Goal: Task Accomplishment & Management: Complete application form

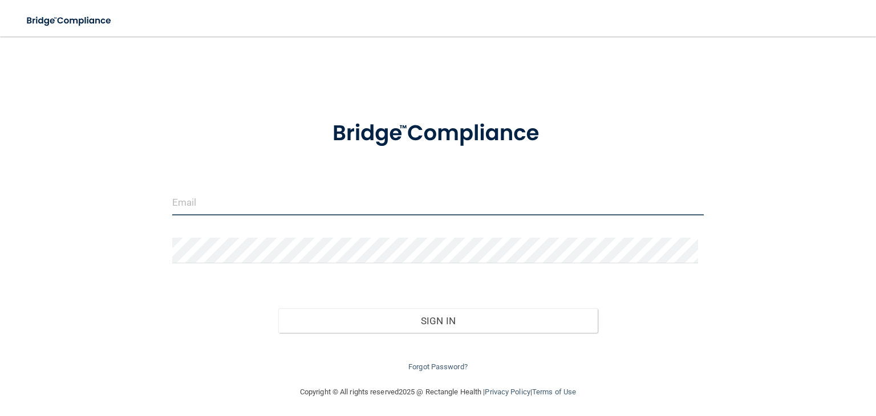
click at [228, 202] on input "email" at bounding box center [437, 203] width 531 height 26
type input "[EMAIL_ADDRESS][DOMAIN_NAME]"
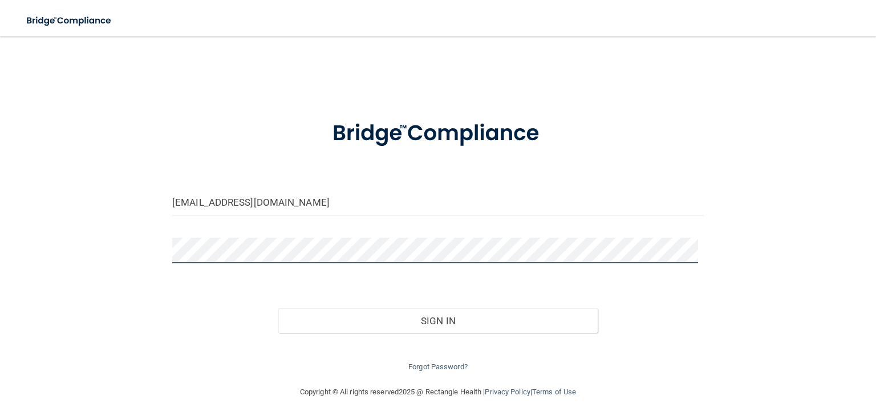
click at [278, 308] on button "Sign In" at bounding box center [437, 320] width 319 height 25
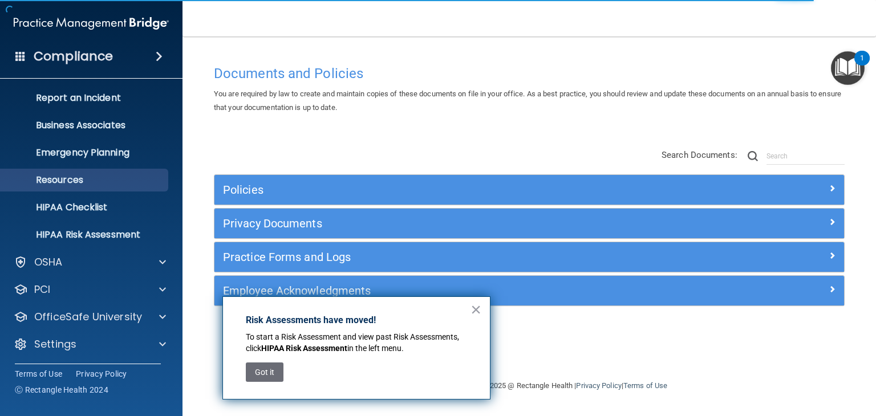
scroll to position [57, 0]
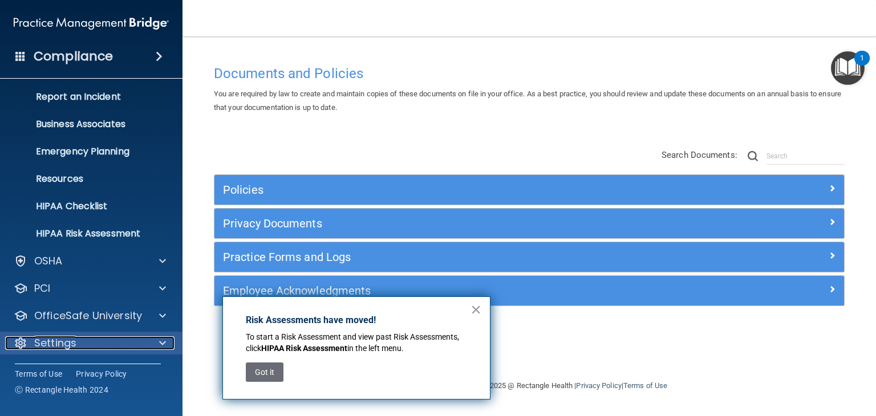
click at [132, 339] on div "Settings" at bounding box center [75, 343] width 141 height 14
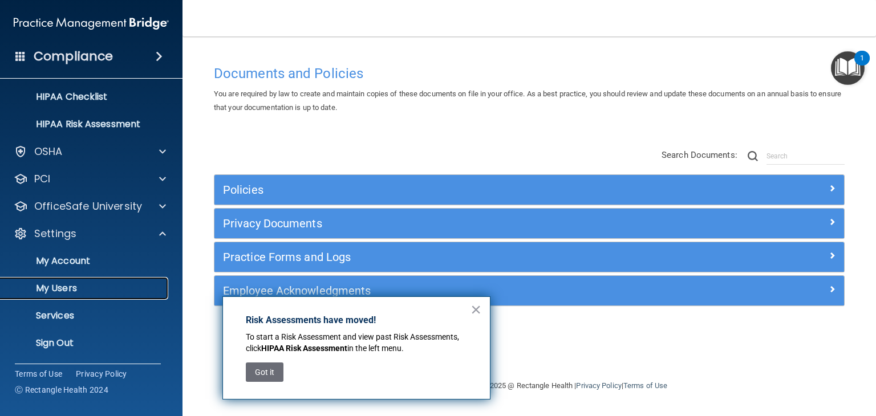
click at [83, 287] on p "My Users" at bounding box center [85, 288] width 156 height 11
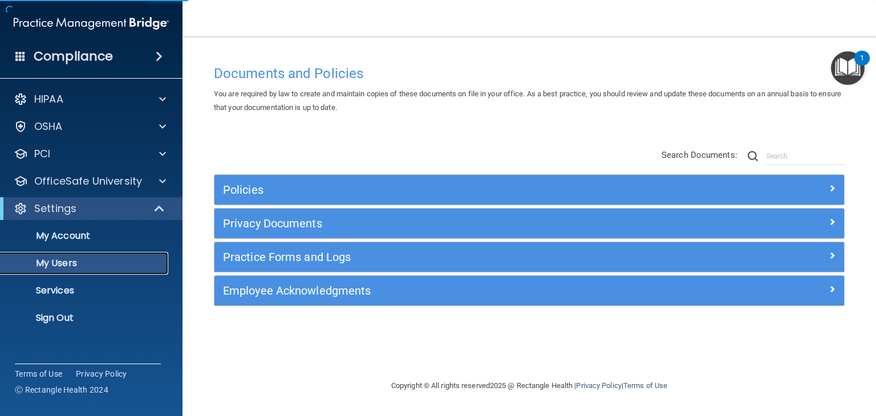
select select "20"
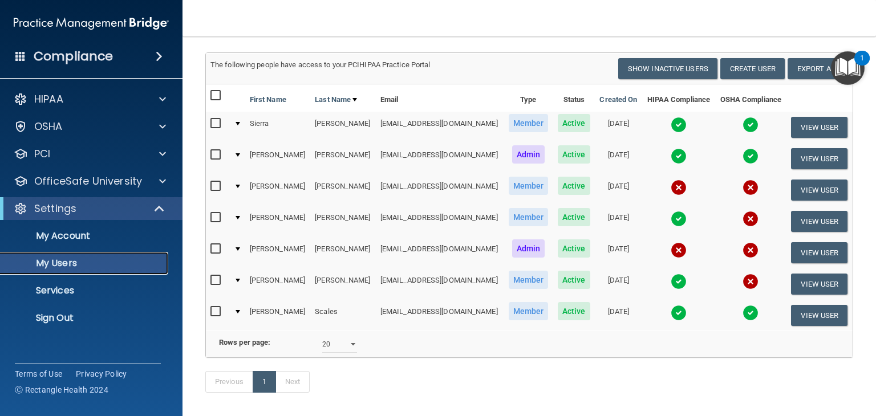
scroll to position [70, 0]
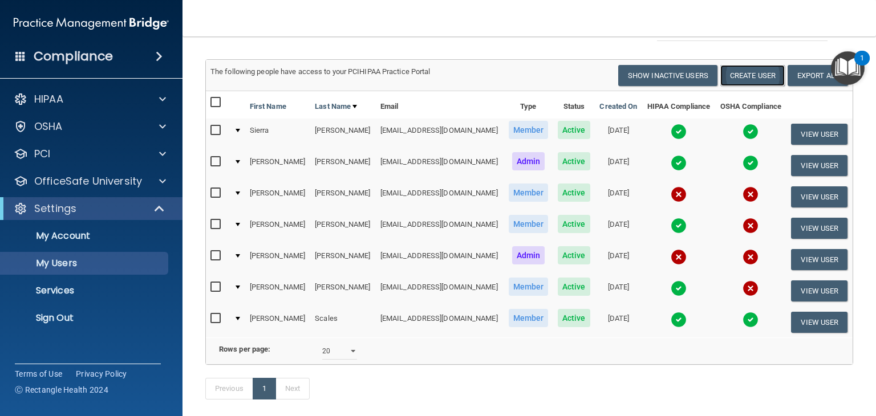
click at [736, 76] on button "Create User" at bounding box center [752, 75] width 64 height 21
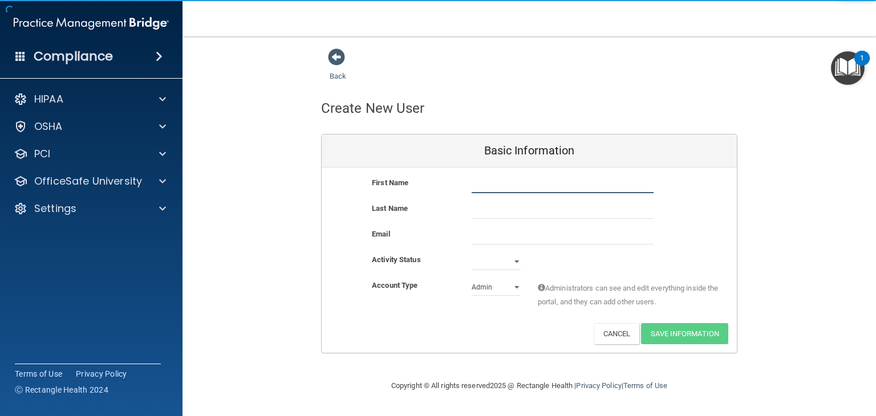
click at [502, 189] on input "text" at bounding box center [562, 184] width 182 height 17
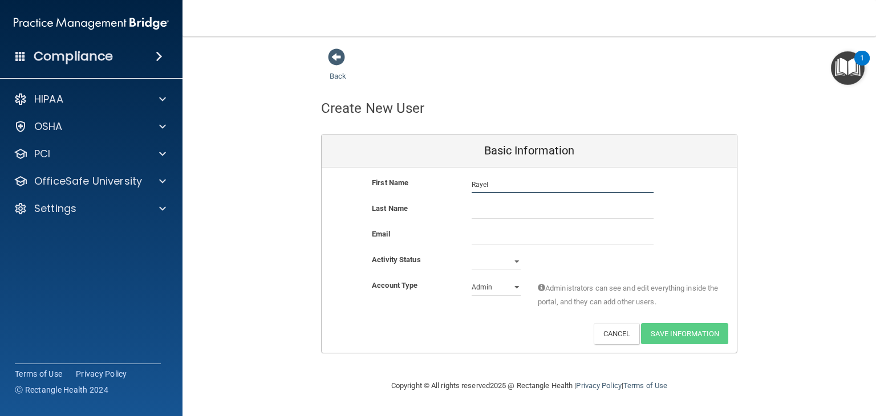
type input "Rayel"
click at [492, 204] on input "text" at bounding box center [562, 210] width 182 height 17
type input "[PERSON_NAME]"
click at [481, 231] on input "email" at bounding box center [562, 235] width 182 height 17
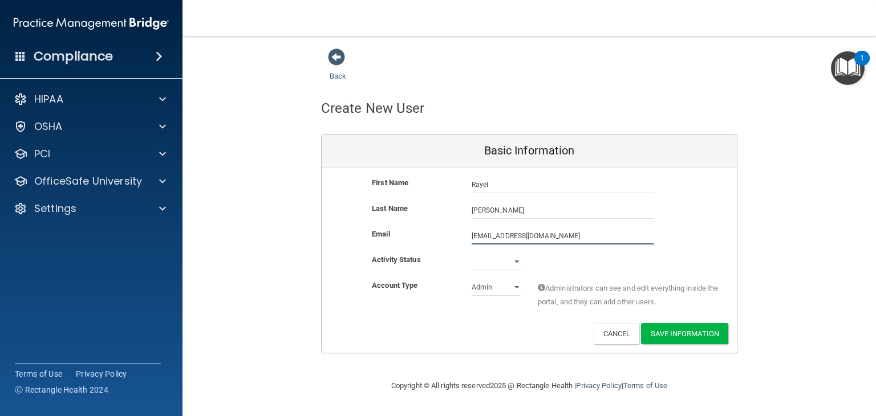
type input "[EMAIL_ADDRESS][DOMAIN_NAME]"
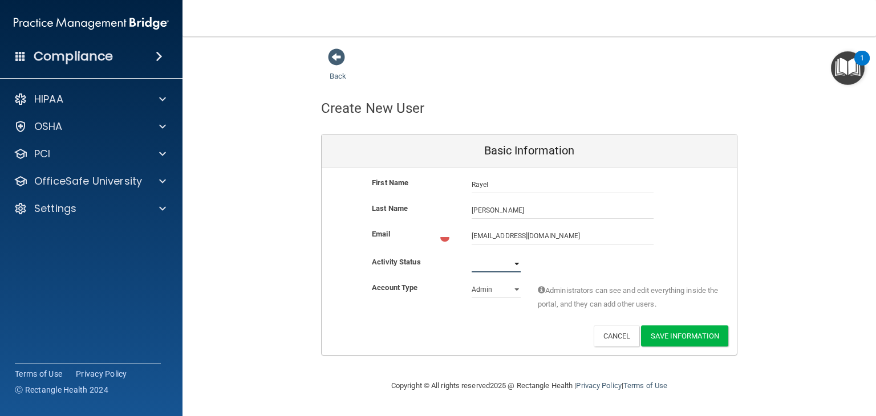
click at [508, 258] on select "Active Inactive" at bounding box center [495, 263] width 49 height 17
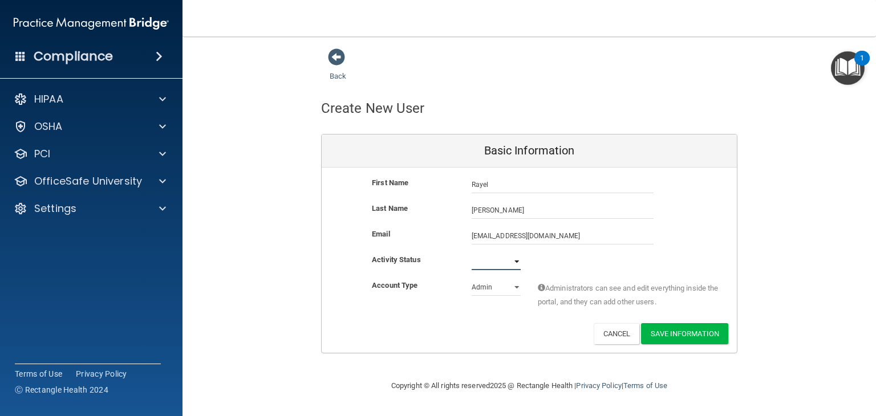
select select "active"
click at [471, 253] on select "Active Inactive" at bounding box center [495, 261] width 49 height 17
click at [502, 291] on select "Admin Member" at bounding box center [495, 287] width 49 height 17
select select "practice_member"
click at [471, 279] on select "Admin Member" at bounding box center [495, 287] width 49 height 17
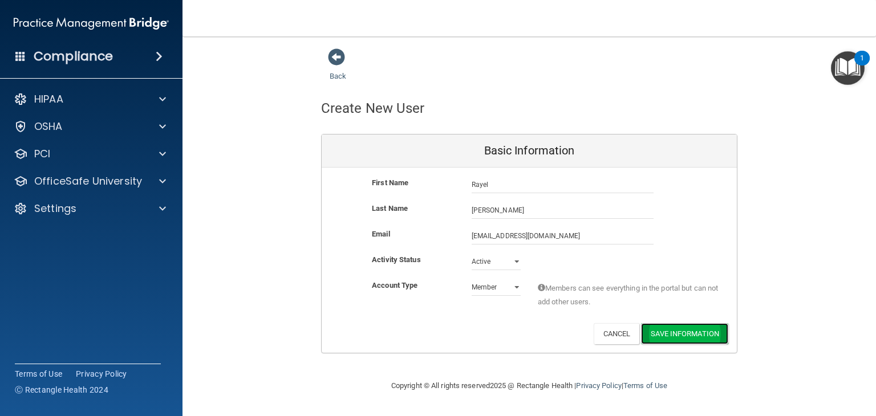
click at [691, 327] on button "Save Information" at bounding box center [684, 333] width 87 height 21
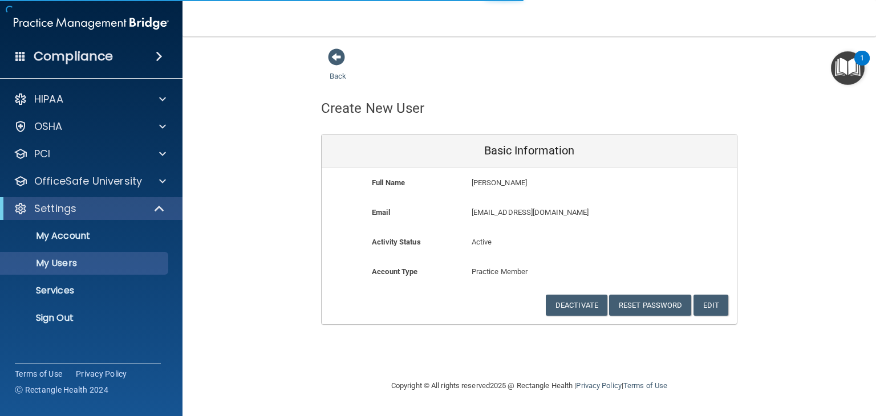
select select "20"
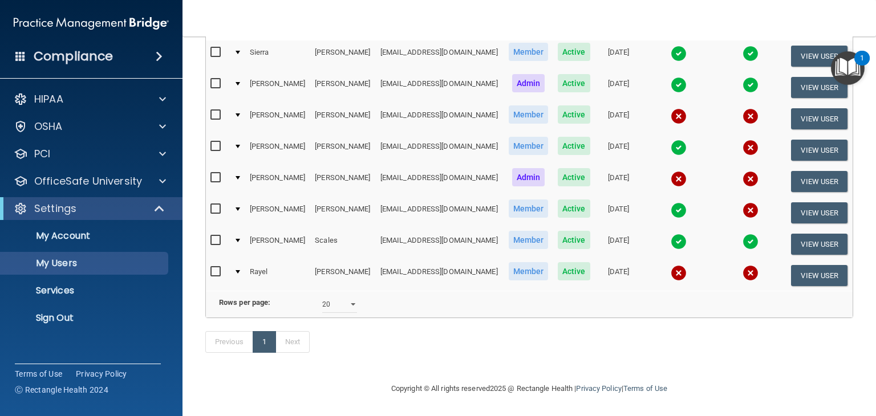
scroll to position [0, 4]
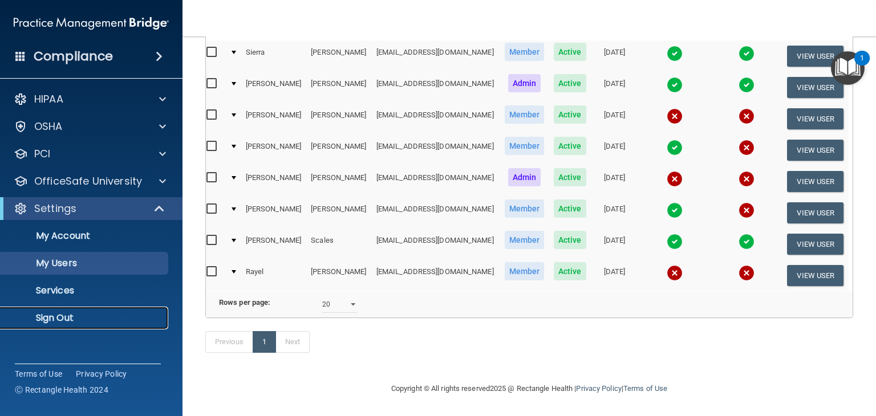
click at [58, 320] on p "Sign Out" at bounding box center [85, 317] width 156 height 11
